Goal: Information Seeking & Learning: Learn about a topic

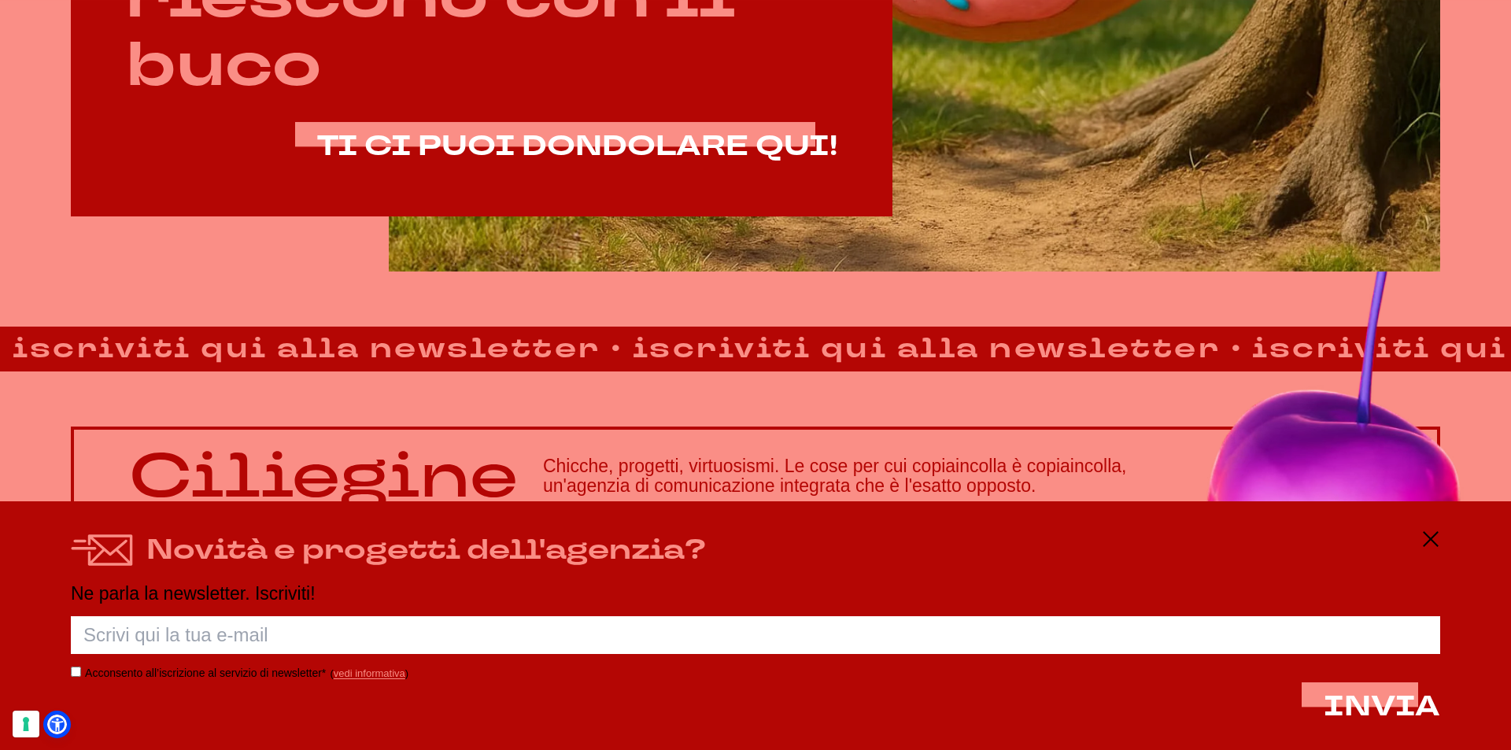
scroll to position [1316, 0]
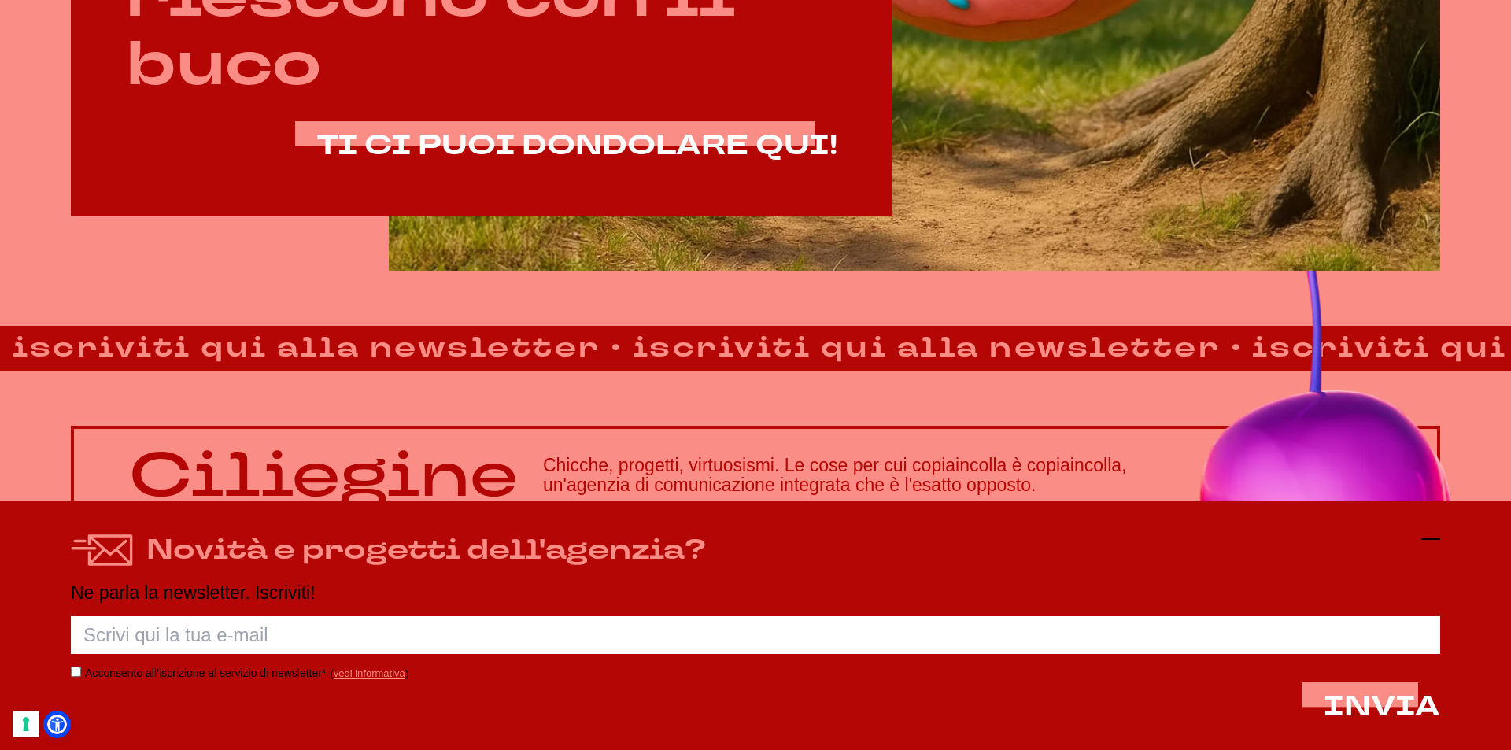
click at [1427, 540] on icon at bounding box center [1430, 539] width 19 height 19
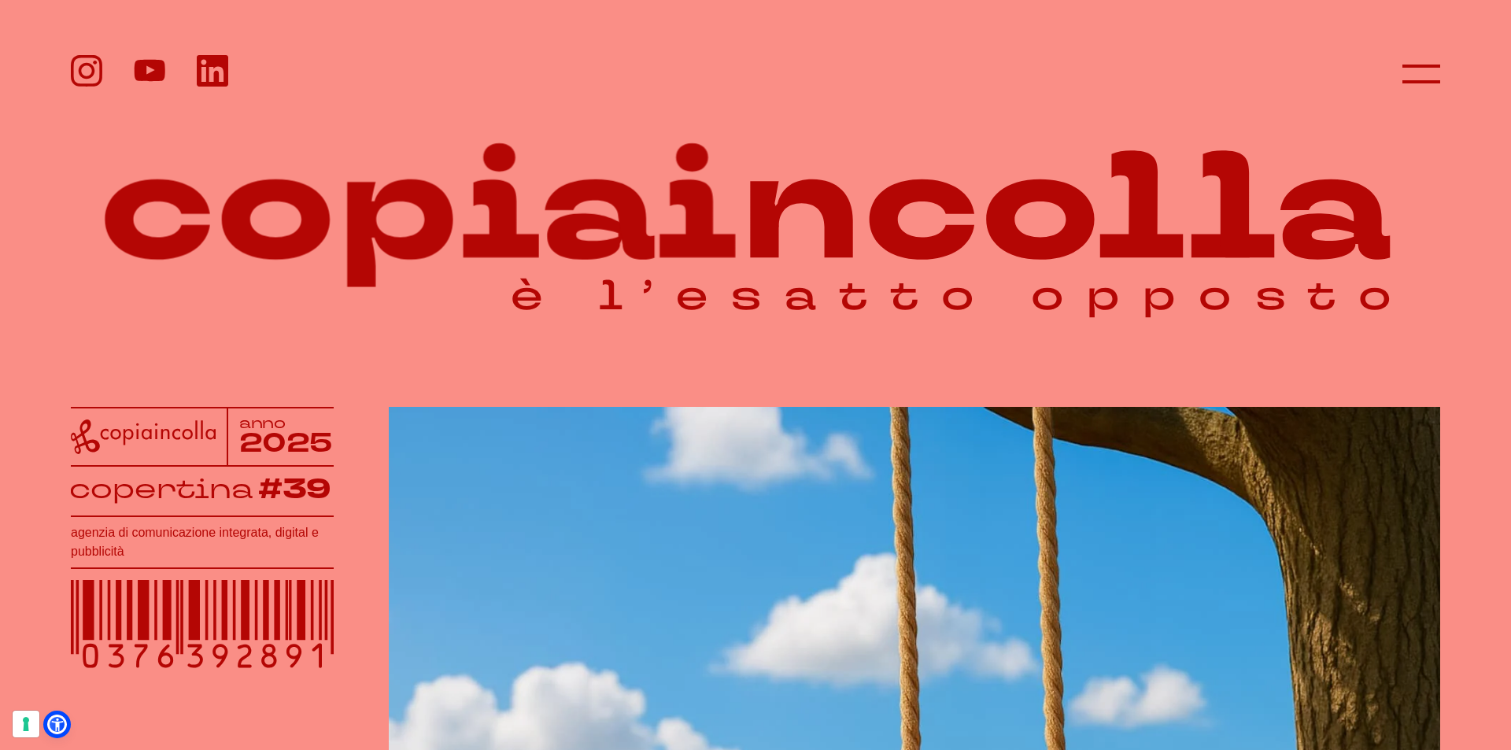
scroll to position [0, 0]
click at [1419, 65] on icon at bounding box center [1421, 74] width 38 height 38
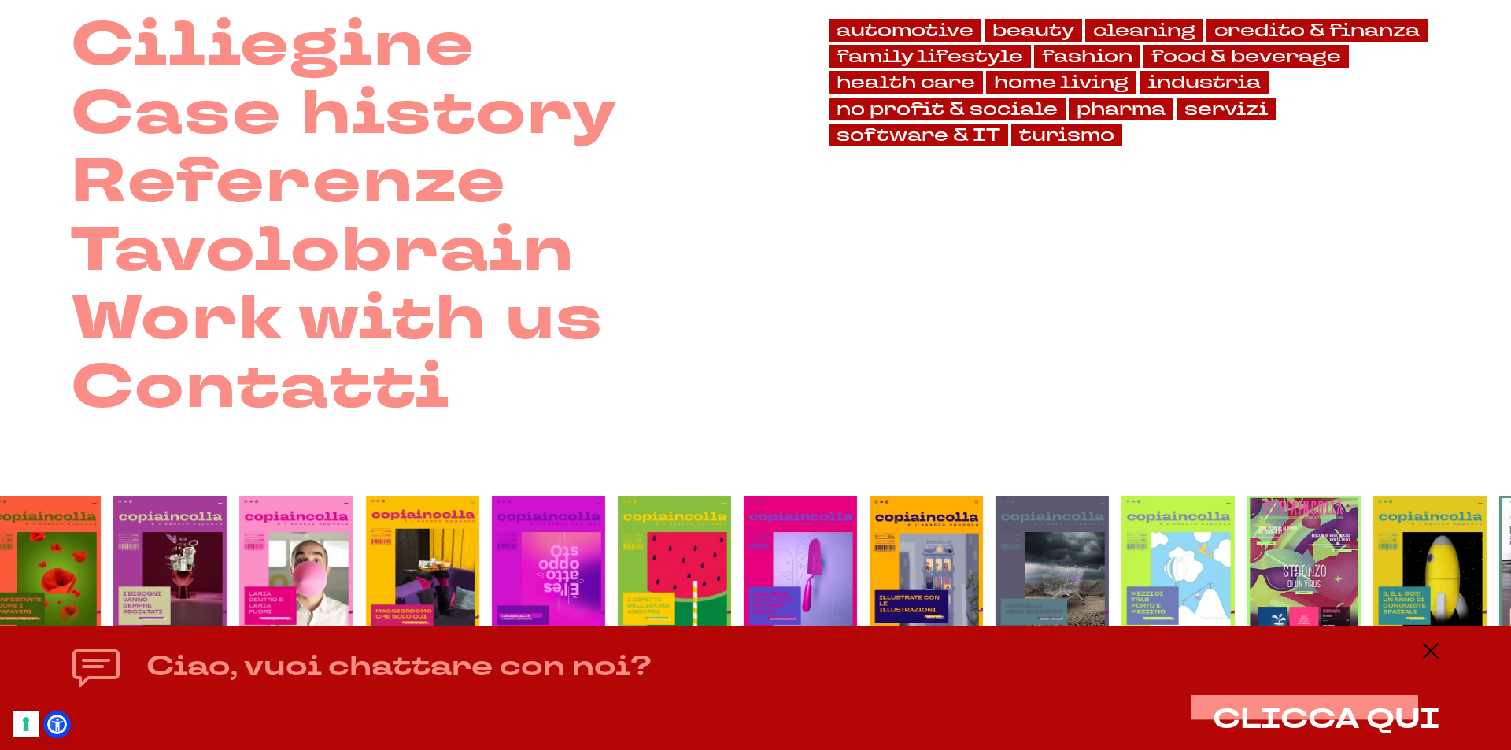
scroll to position [362, 0]
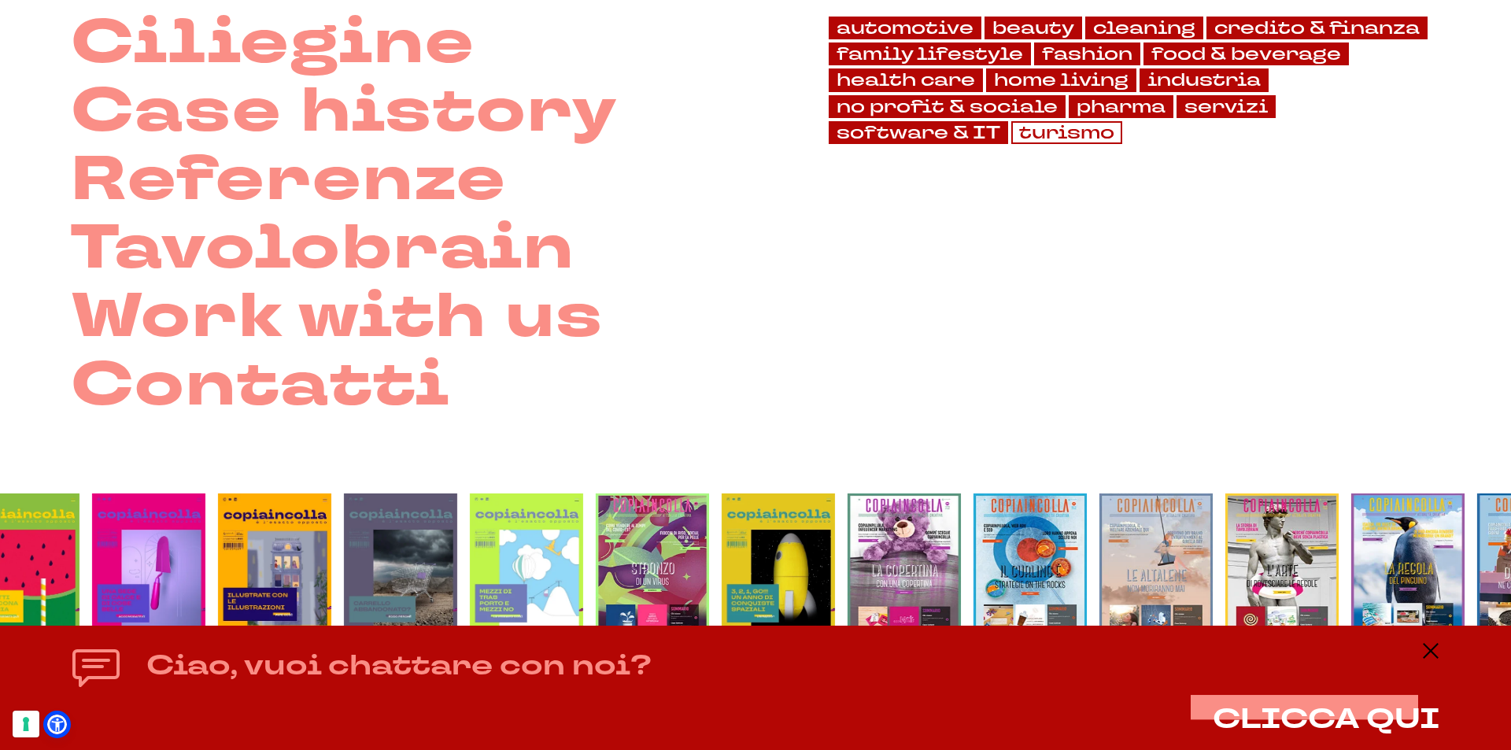
click at [1058, 137] on link "turismo" at bounding box center [1066, 132] width 111 height 23
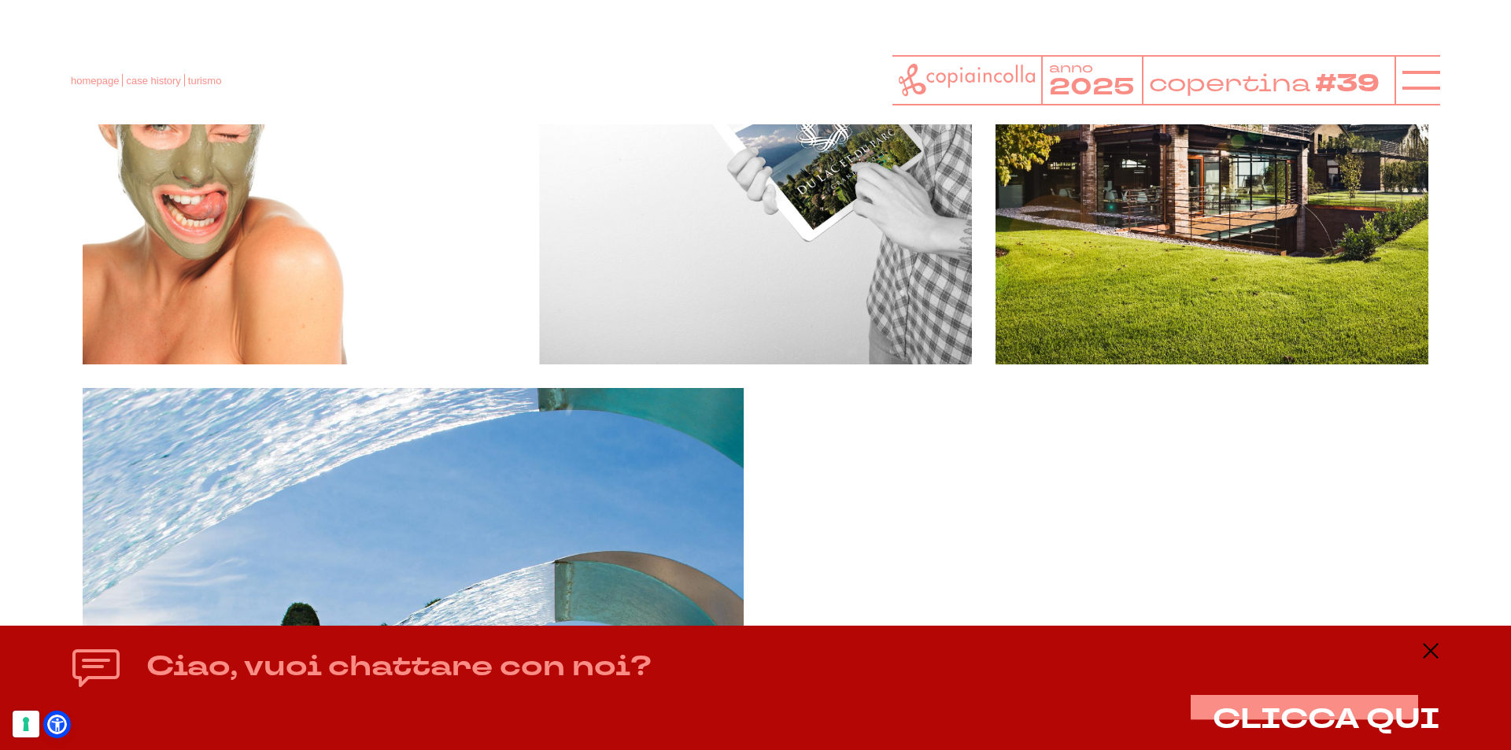
scroll to position [455, 0]
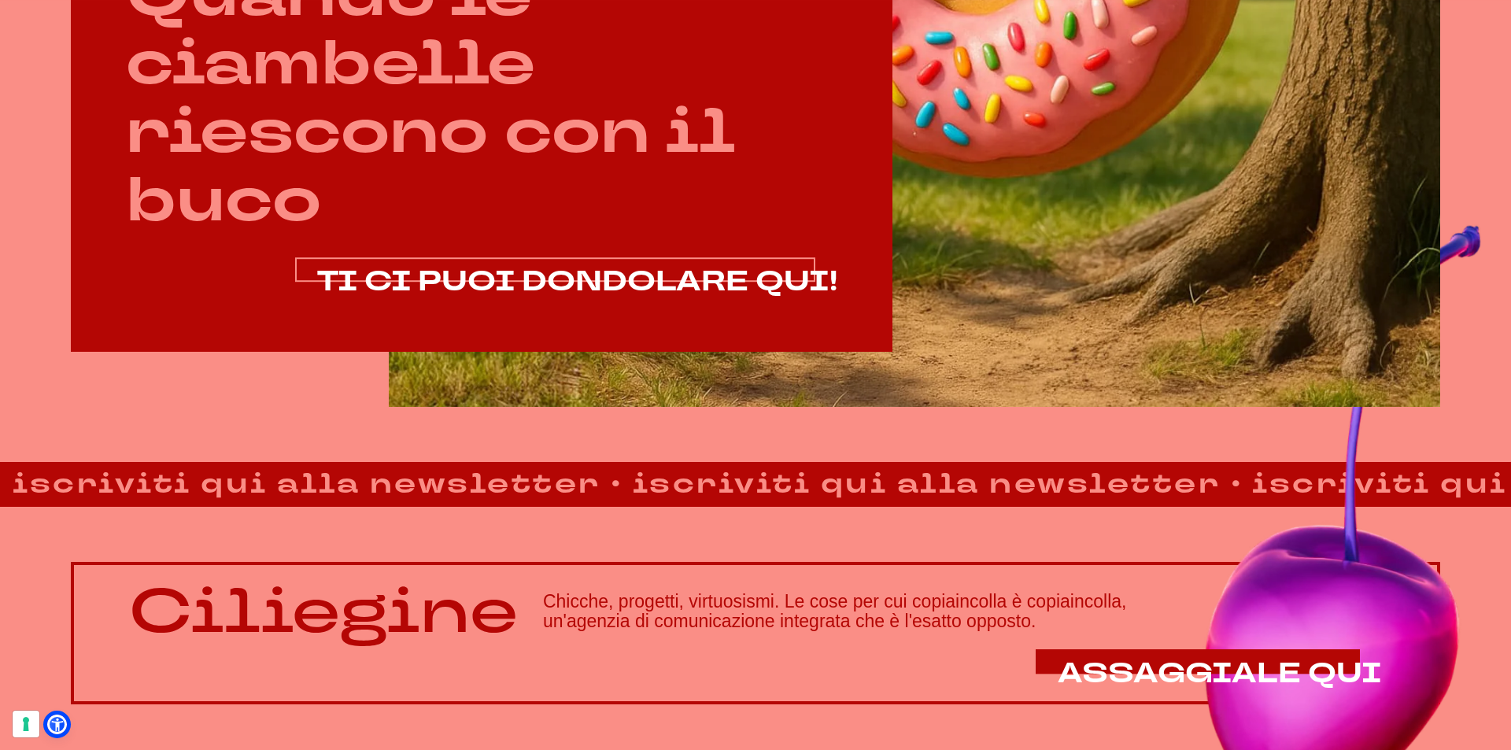
scroll to position [1180, 0]
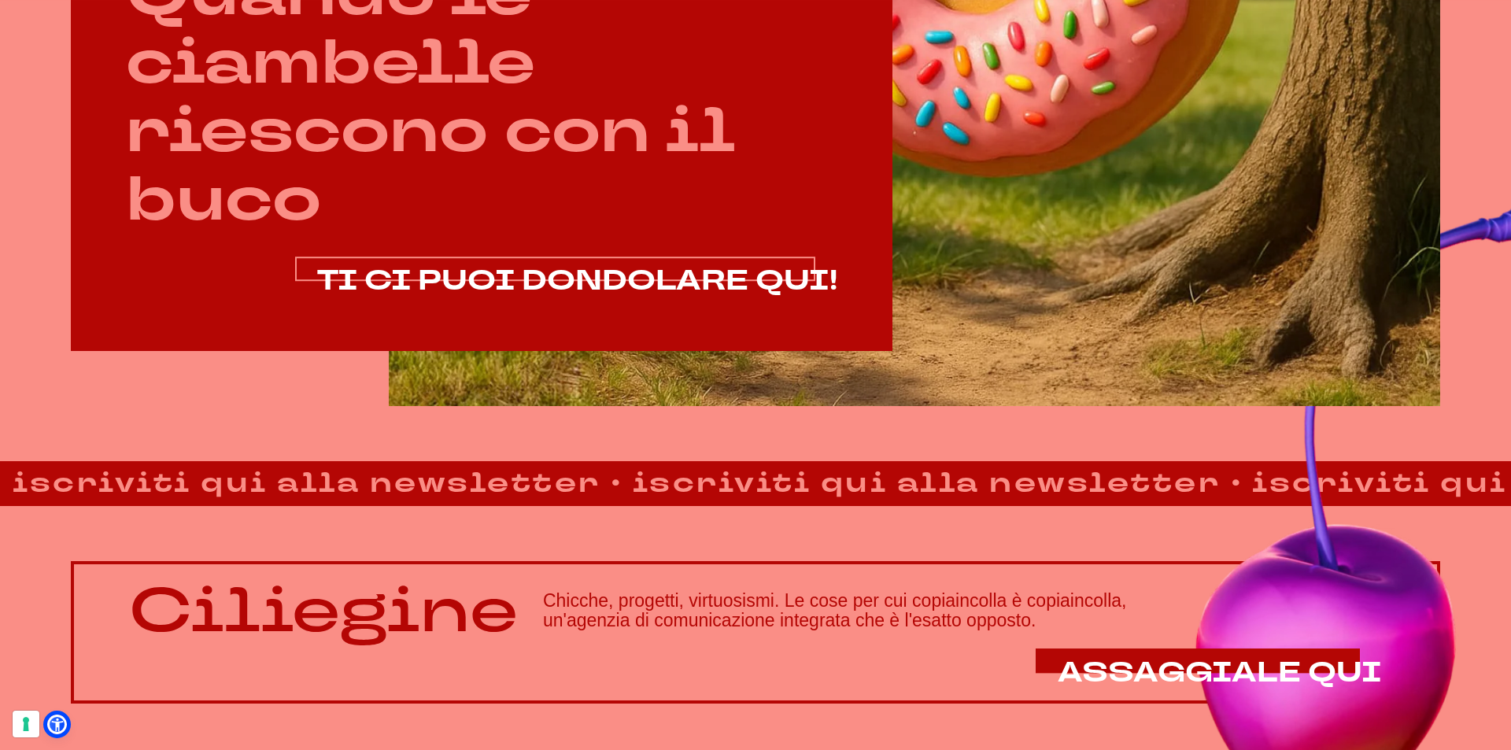
click at [634, 282] on span "TI CI PUOI DONDOLARE QUI!" at bounding box center [577, 281] width 520 height 38
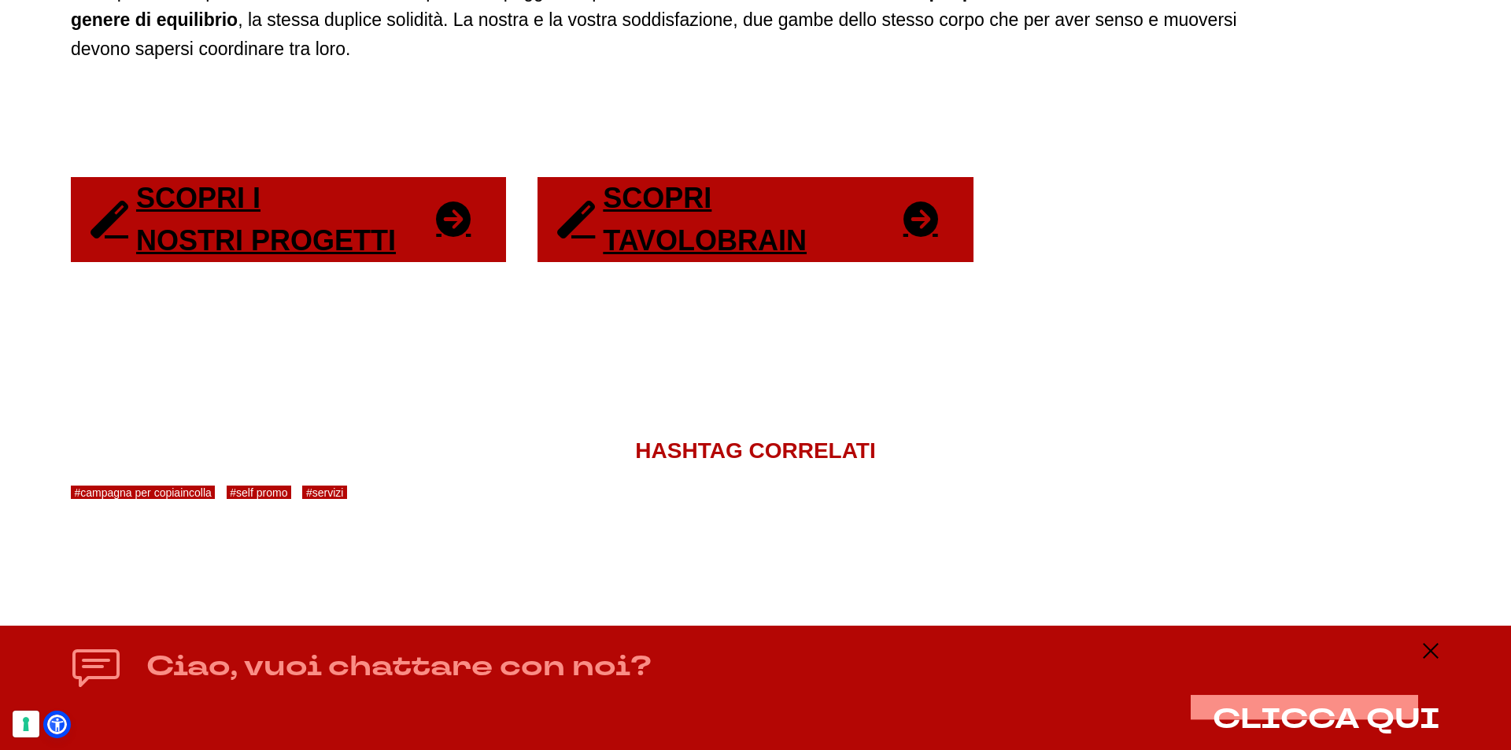
scroll to position [3305, 0]
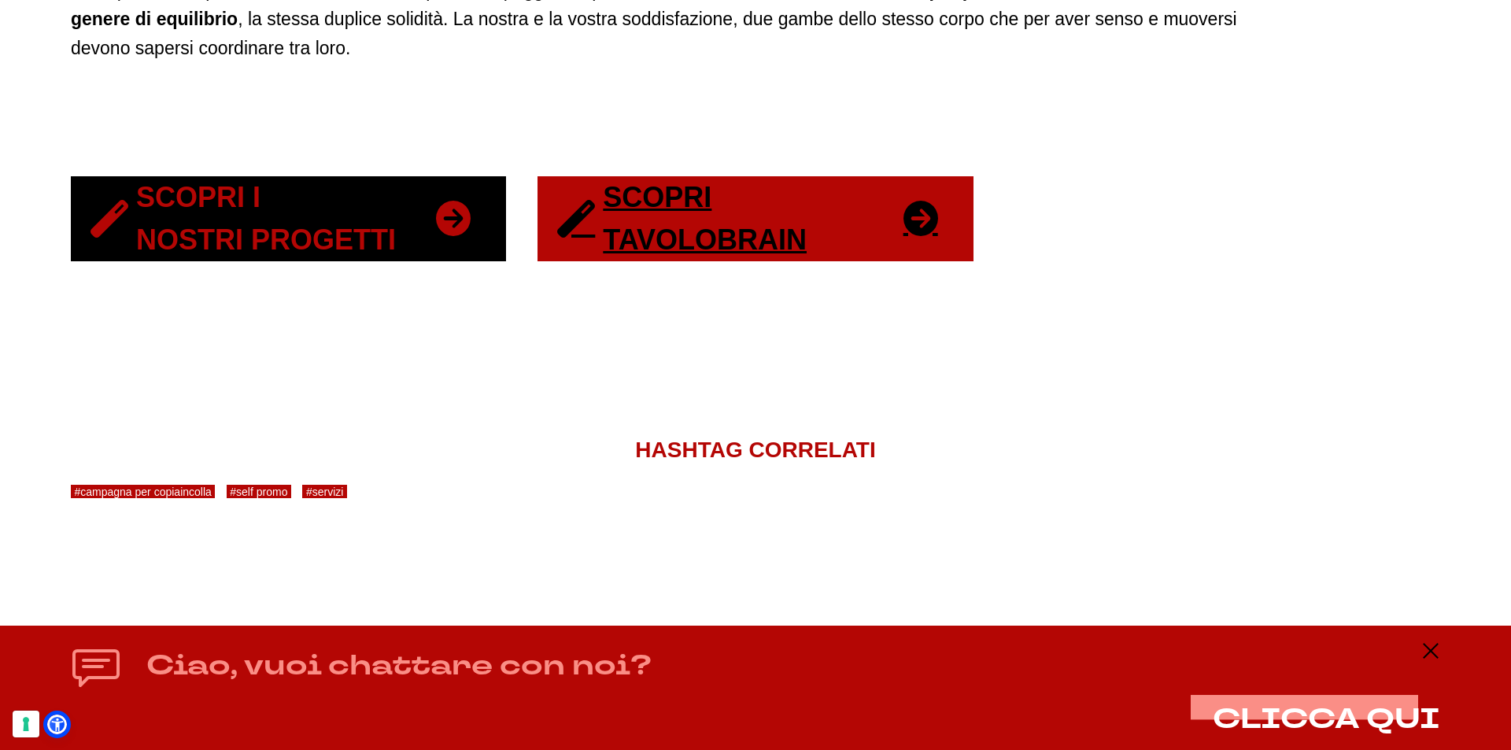
click at [269, 237] on link "Scopri i nostri progetti" at bounding box center [288, 218] width 435 height 85
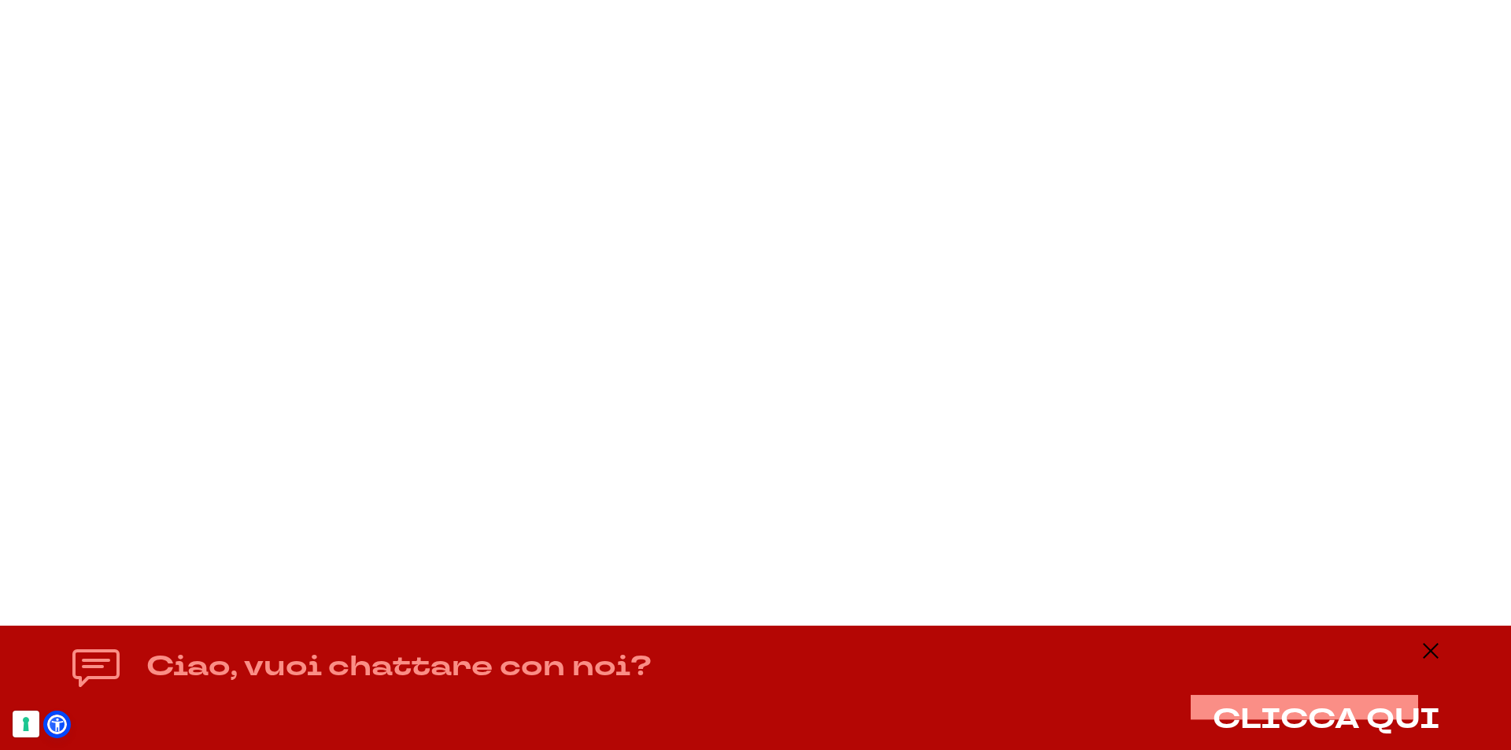
scroll to position [13558, 0]
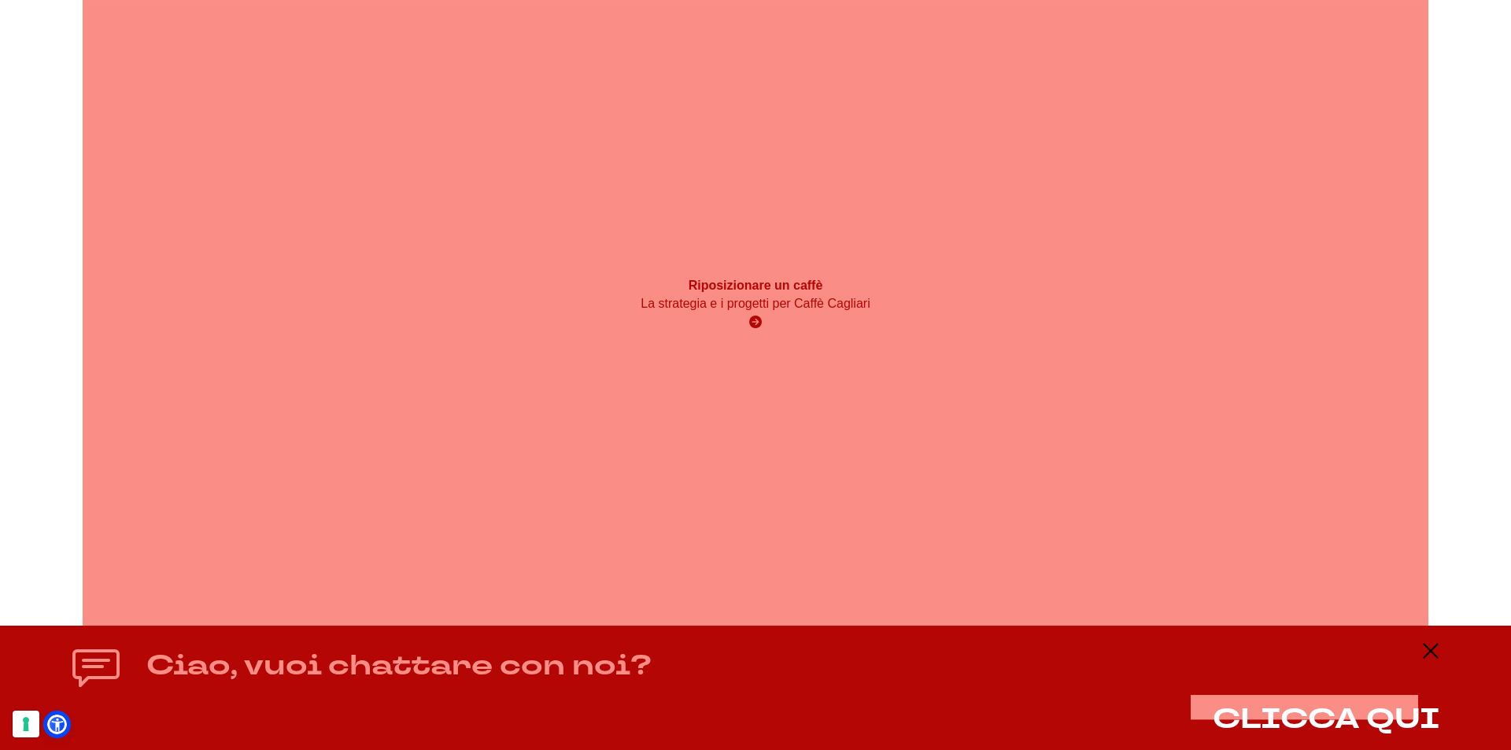
click at [747, 316] on div "La strategia e i progetti per Caffè Cagliari" at bounding box center [755, 313] width 807 height 38
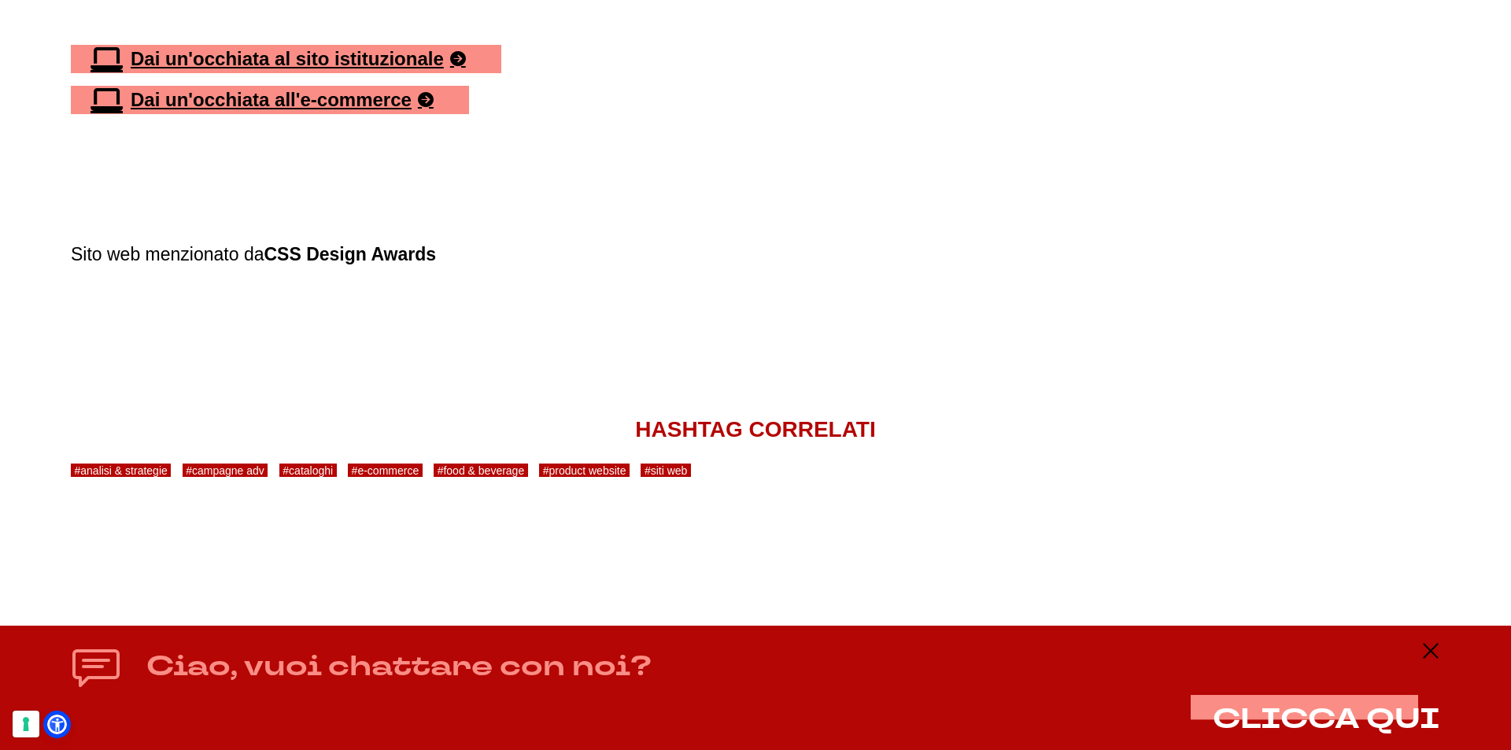
scroll to position [7763, 0]
